Goal: Check status

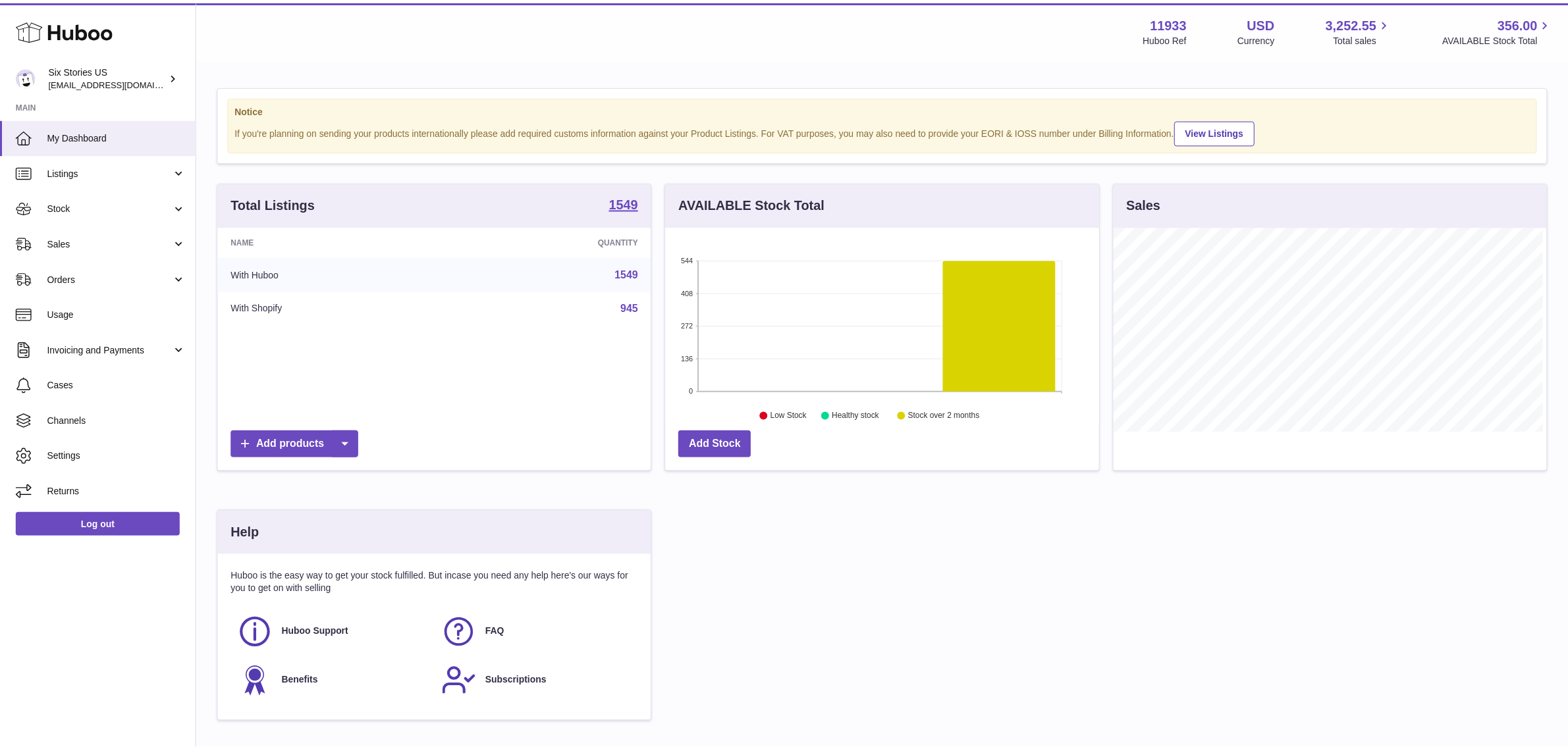
scroll to position [657986, 658147]
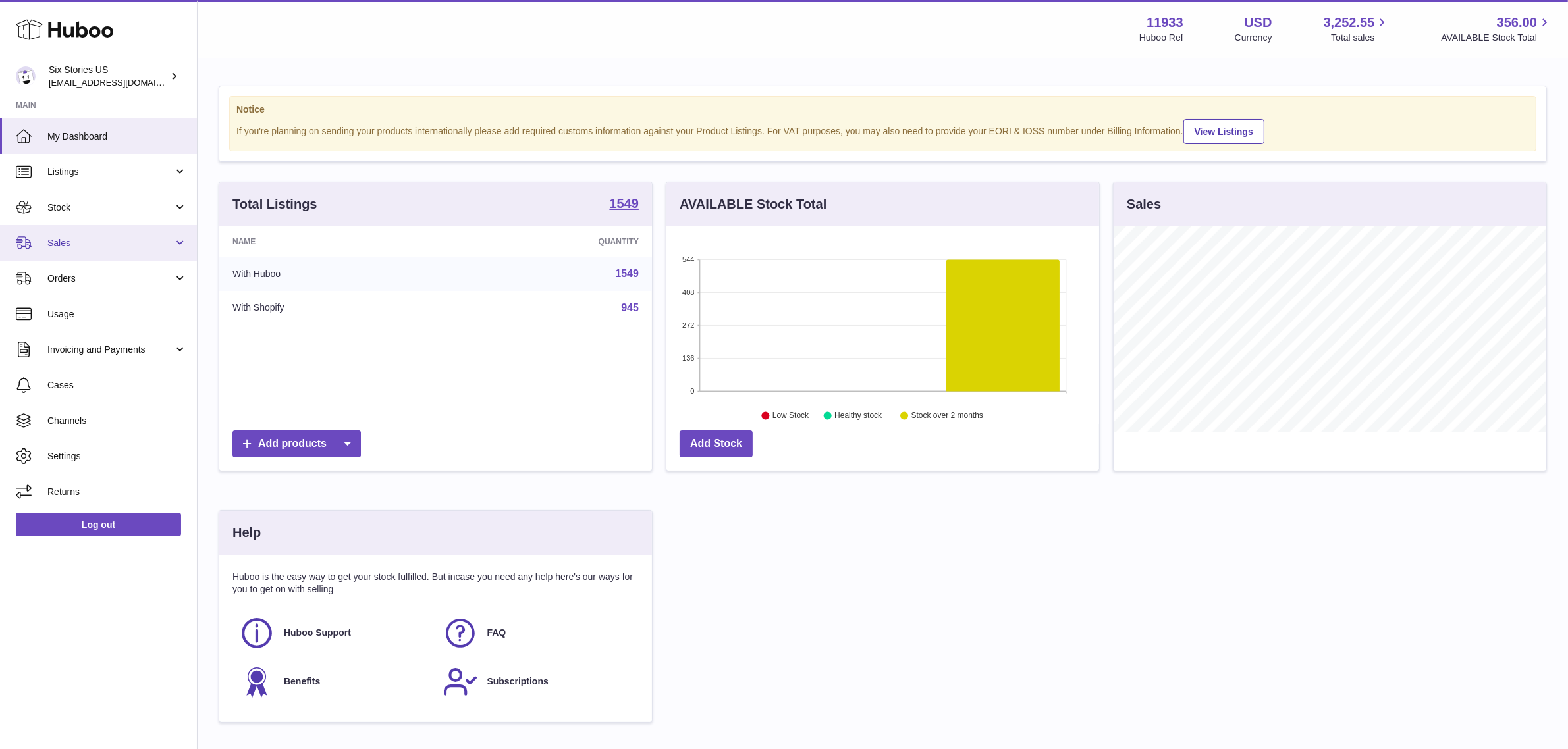
click at [98, 247] on span "Sales" at bounding box center [110, 243] width 126 height 12
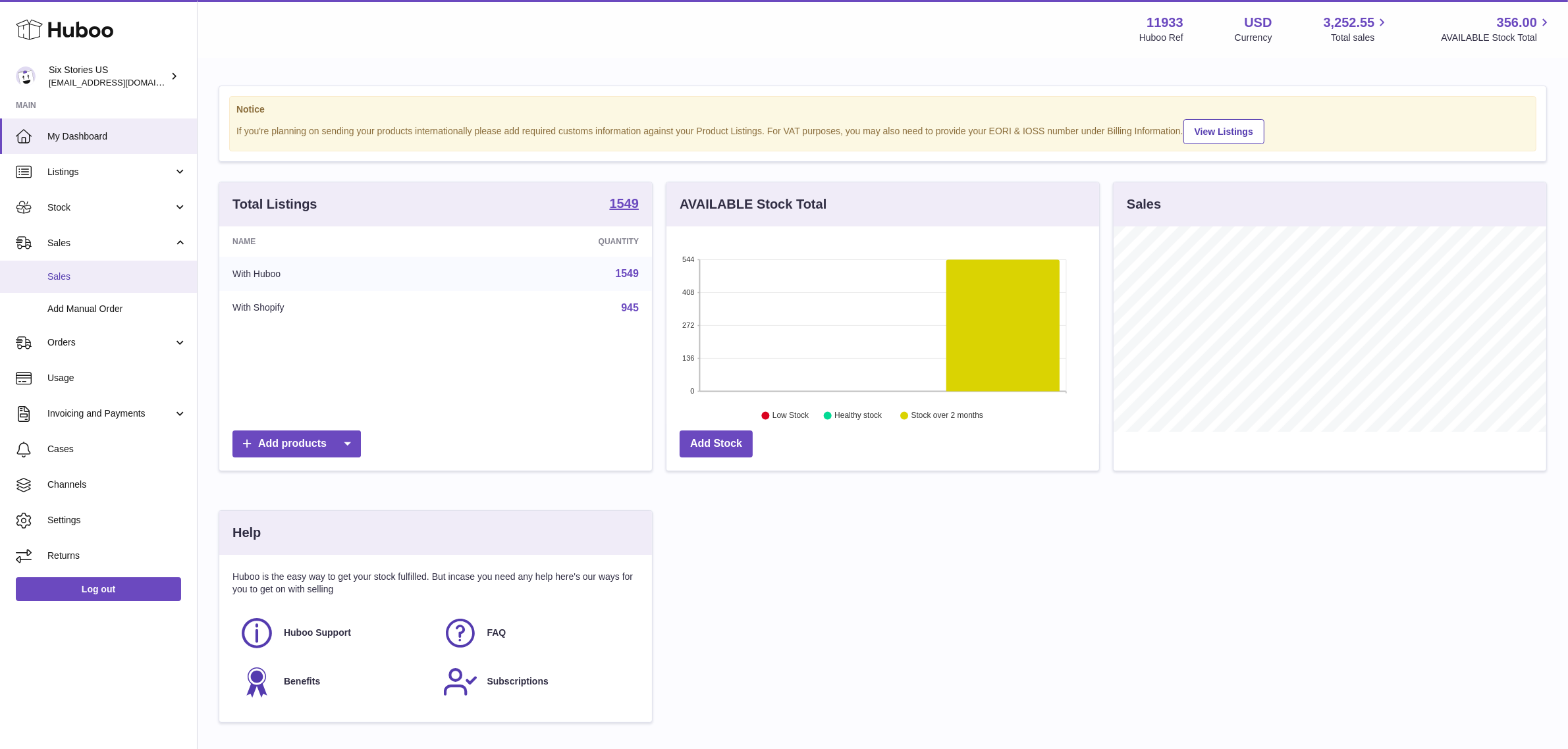
click at [90, 282] on span "Sales" at bounding box center [117, 276] width 140 height 12
click at [989, 305] on icon at bounding box center [1003, 326] width 113 height 131
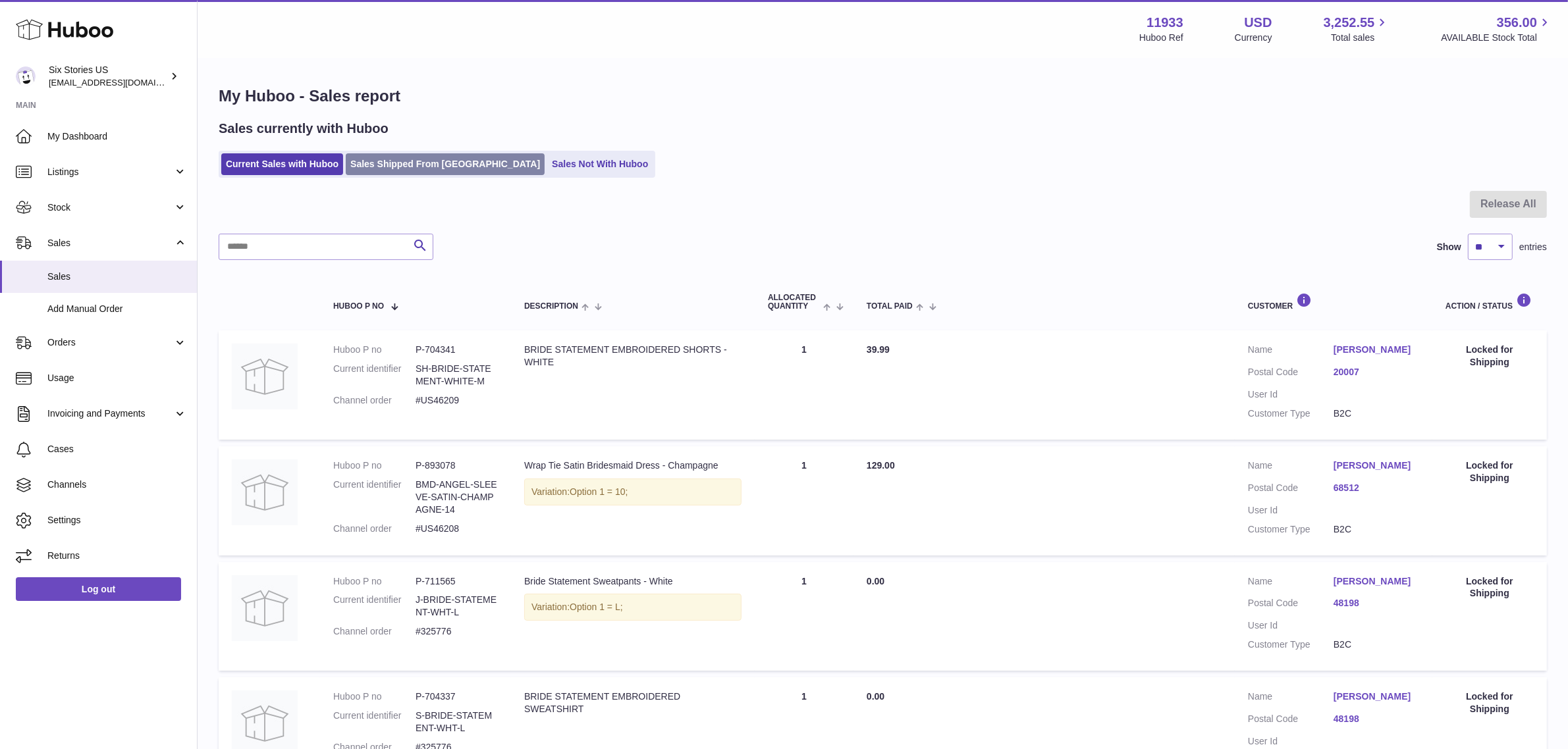
click at [439, 165] on link "Sales Shipped From [GEOGRAPHIC_DATA]" at bounding box center [445, 164] width 199 height 22
drag, startPoint x: 522, startPoint y: 283, endPoint x: 521, endPoint y: 274, distance: 9.1
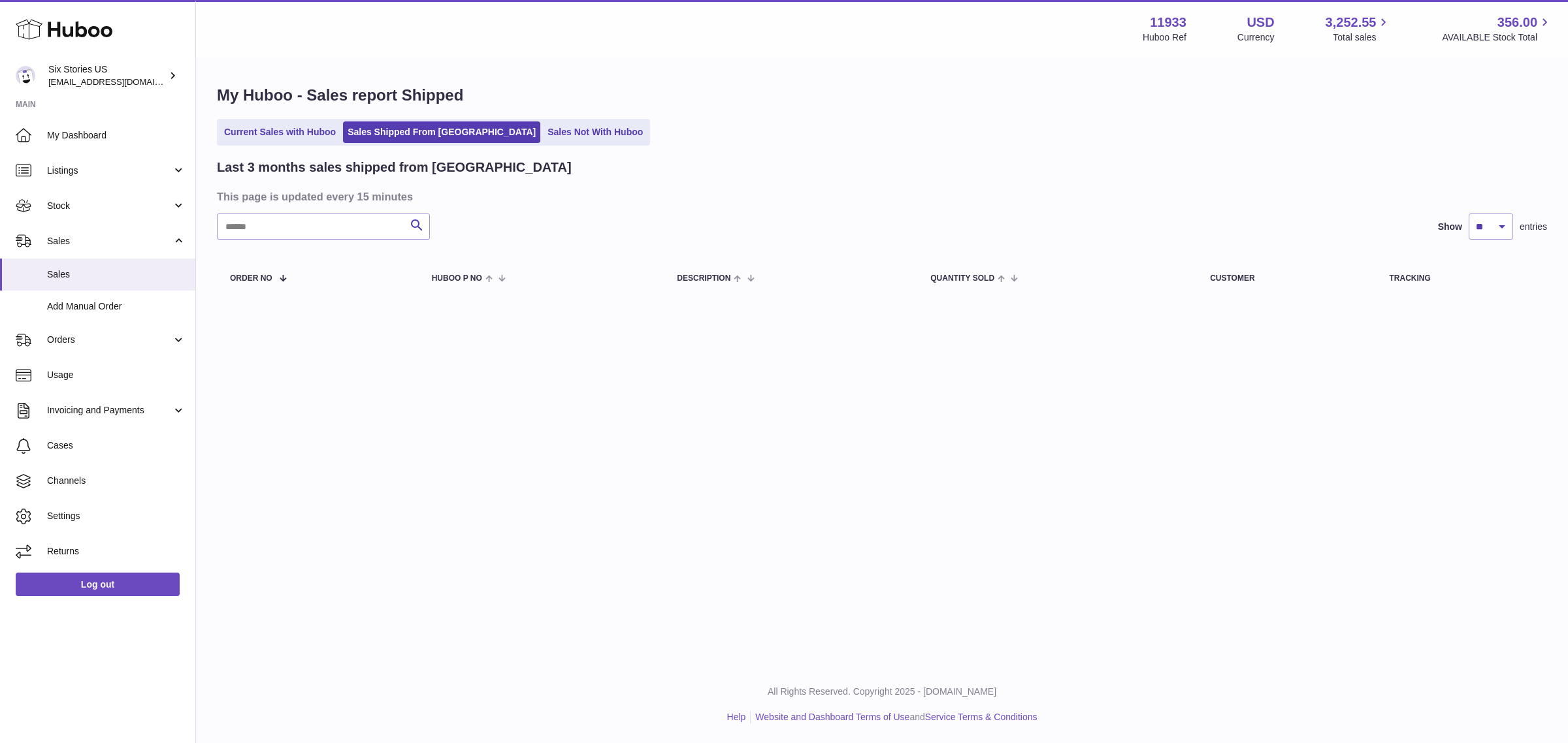
click at [761, 187] on div "Last 3 months sales shipped from [GEOGRAPHIC_DATA] This page is updated every 1…" at bounding box center [882, 230] width 1330 height 144
